Goal: Information Seeking & Learning: Learn about a topic

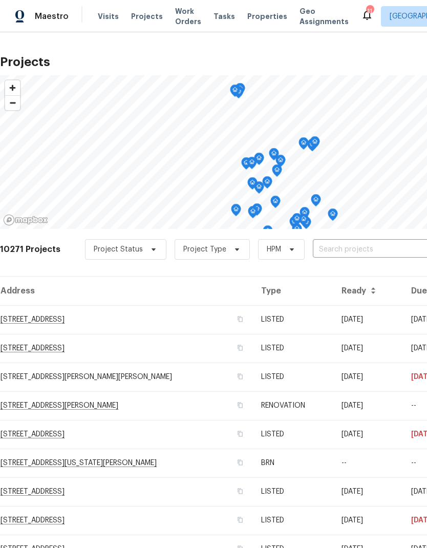
click at [345, 252] on input "text" at bounding box center [371, 250] width 117 height 16
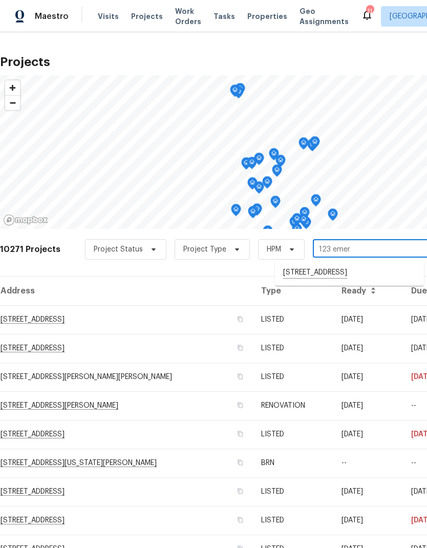
type input "123 eme"
click at [354, 272] on li "[STREET_ADDRESS]" at bounding box center [349, 272] width 149 height 17
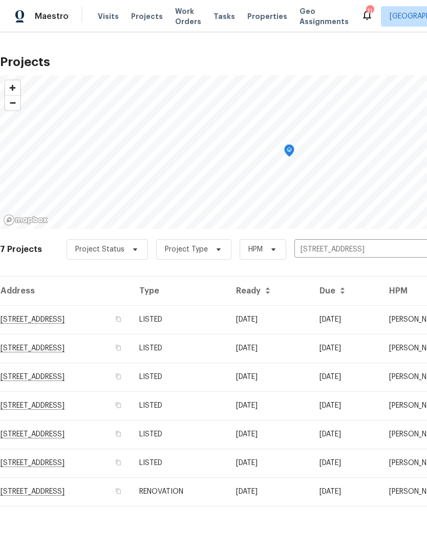
click at [228, 495] on td "RENOVATION" at bounding box center [179, 491] width 97 height 29
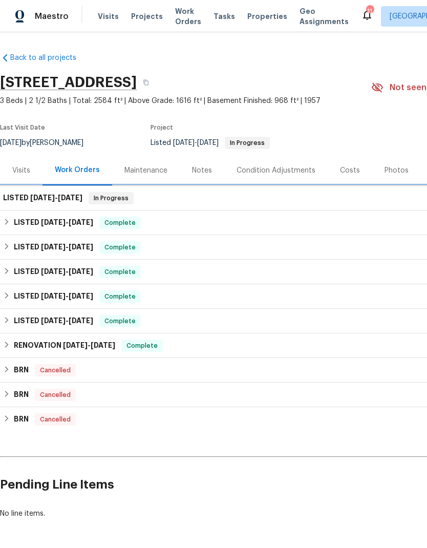
click at [45, 203] on h6 "LISTED [DATE] - [DATE]" at bounding box center [42, 198] width 79 height 12
click at [35, 201] on h6 "LISTED [DATE] - [DATE]" at bounding box center [42, 198] width 79 height 12
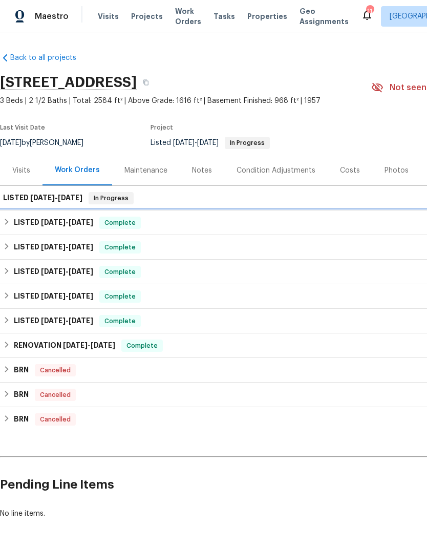
click at [17, 227] on h6 "LISTED [DATE] - [DATE]" at bounding box center [53, 223] width 79 height 12
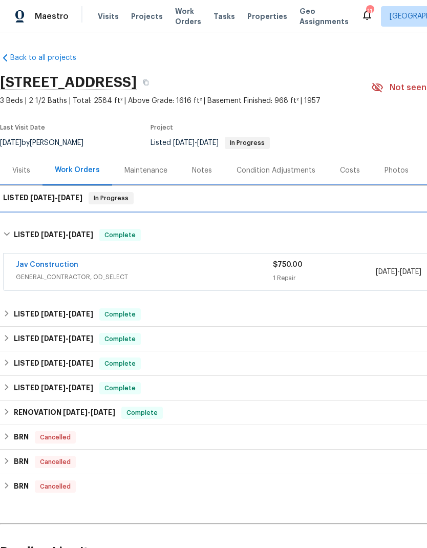
click at [52, 201] on span "[DATE]" at bounding box center [42, 197] width 25 height 7
click at [36, 198] on span "[DATE]" at bounding box center [42, 197] width 25 height 7
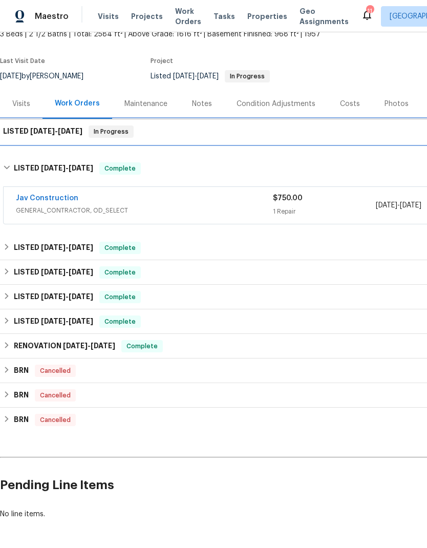
scroll to position [66, 0]
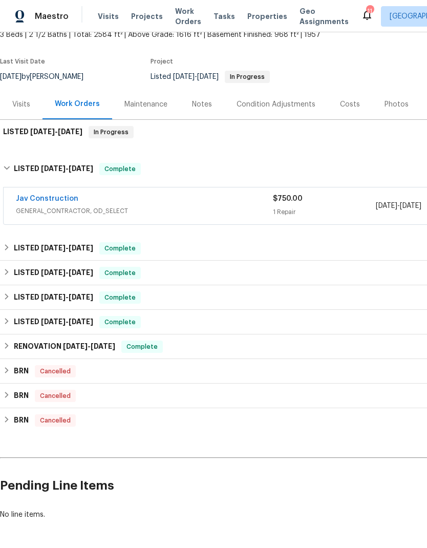
click at [207, 100] on div "Notes" at bounding box center [202, 104] width 20 height 10
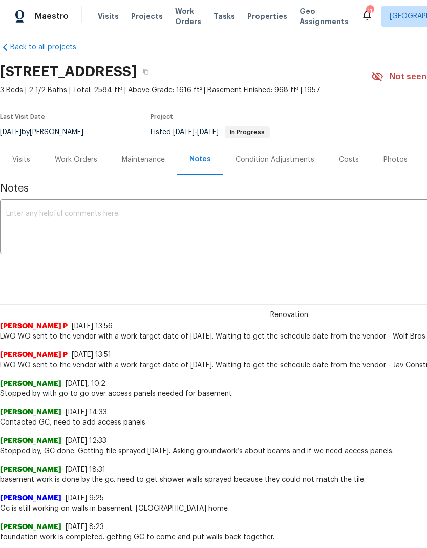
scroll to position [11, 0]
click at [77, 162] on div "Work Orders" at bounding box center [76, 160] width 43 height 10
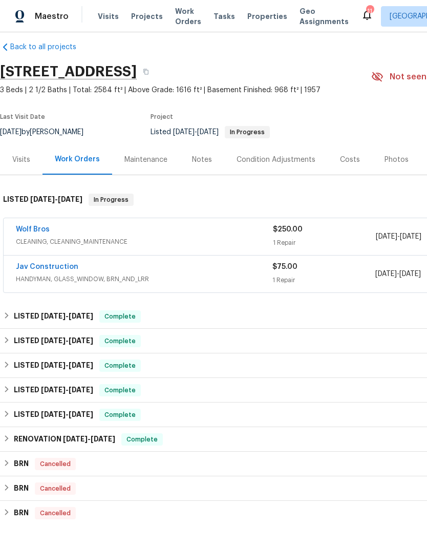
click at [34, 226] on link "Wolf Bros" at bounding box center [33, 229] width 34 height 7
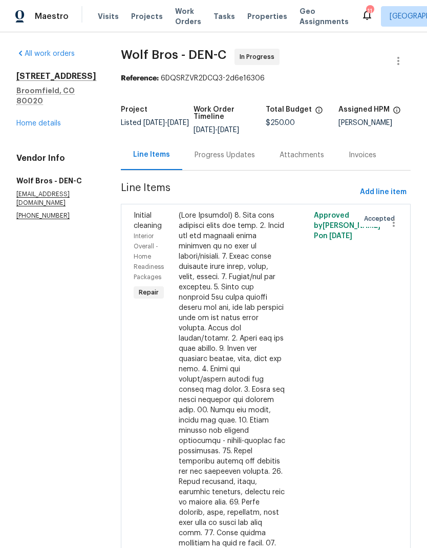
click at [44, 125] on link "Home details" at bounding box center [38, 123] width 45 height 7
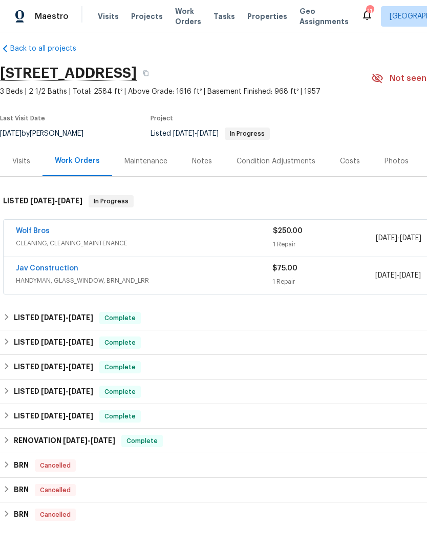
scroll to position [10, 0]
